Goal: Task Accomplishment & Management: Manage account settings

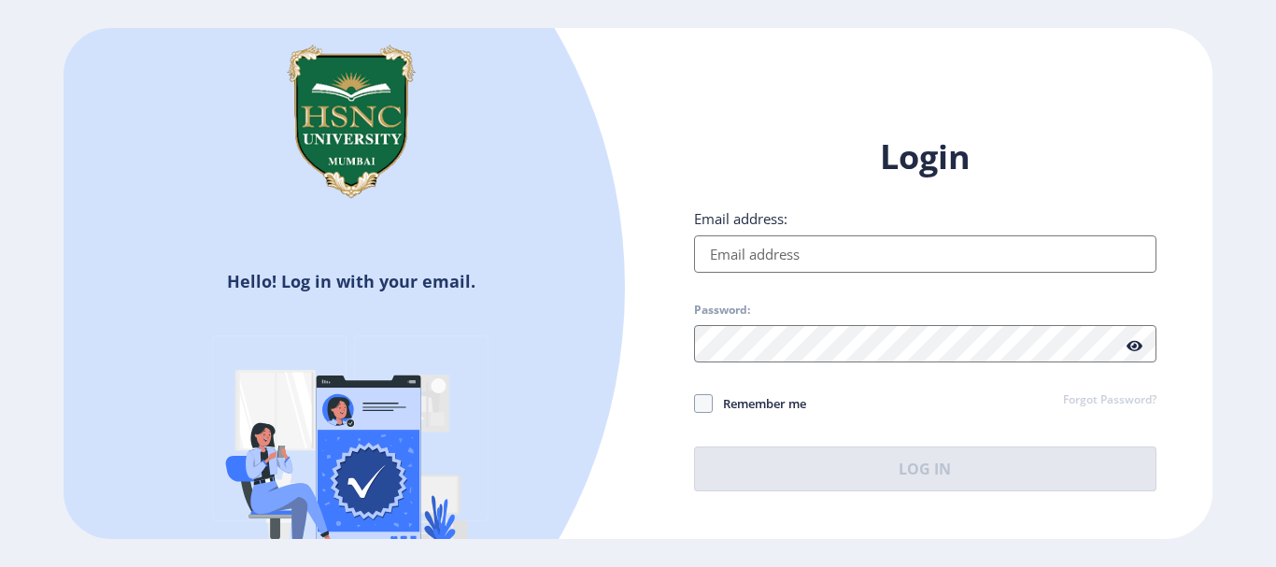
click at [1092, 398] on link "Forgot Password?" at bounding box center [1109, 400] width 93 height 17
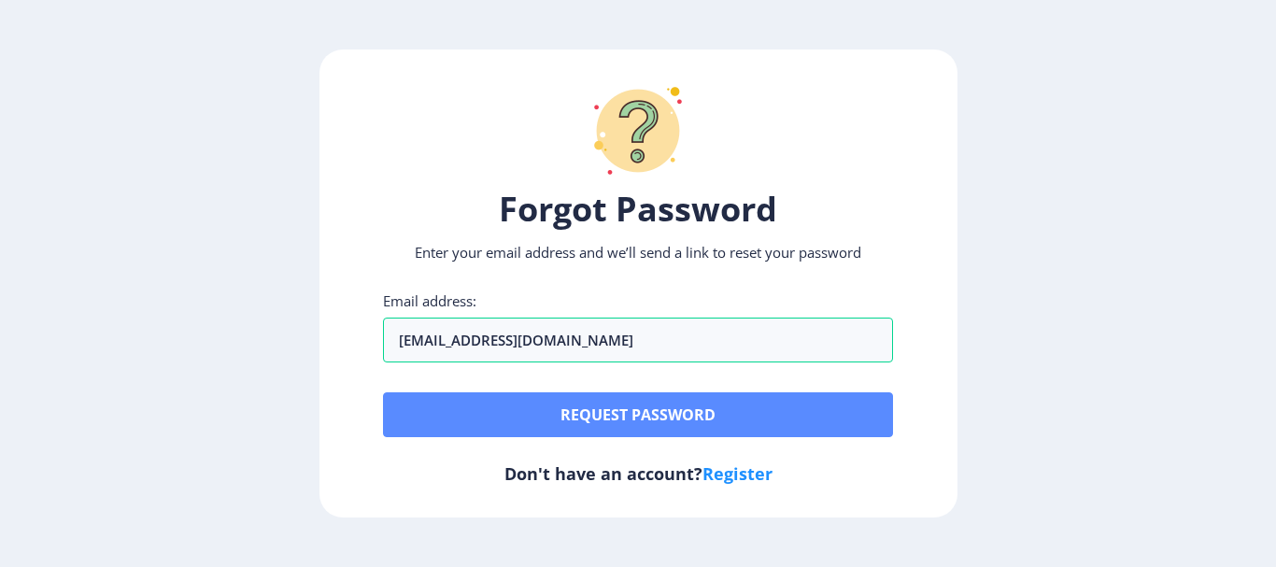
type input "[EMAIL_ADDRESS][DOMAIN_NAME]"
click at [775, 431] on button "Request password" at bounding box center [638, 414] width 510 height 45
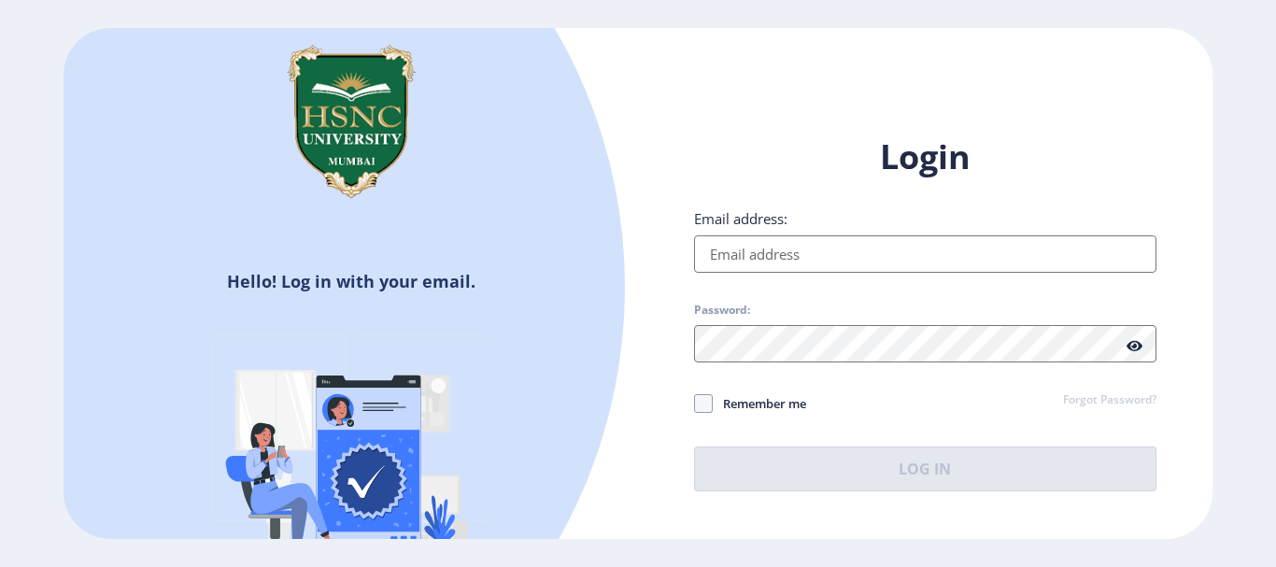
click at [1076, 398] on link "Forgot Password?" at bounding box center [1109, 400] width 93 height 17
click at [1089, 401] on link "Forgot Password?" at bounding box center [1109, 400] width 93 height 17
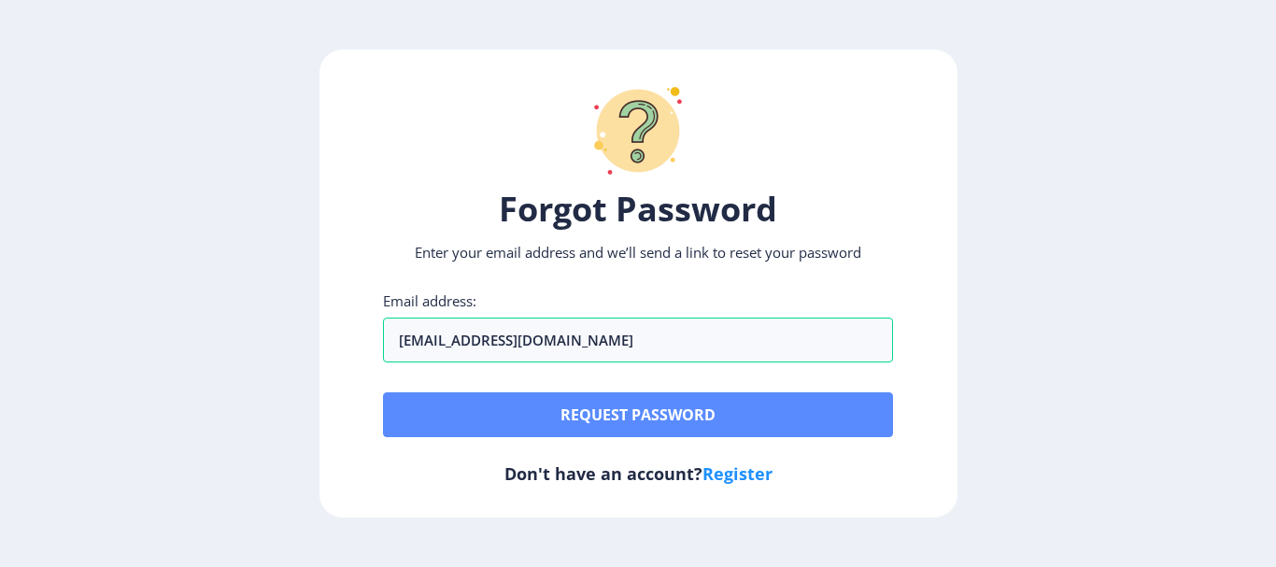
type input "jainamvivaan2003@gmail.com"
click at [758, 431] on button "Request password" at bounding box center [638, 414] width 510 height 45
